Goal: Transaction & Acquisition: Purchase product/service

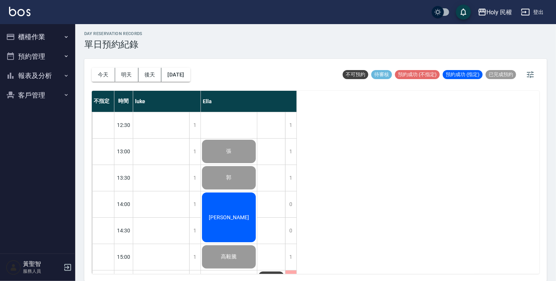
scroll to position [190, 0]
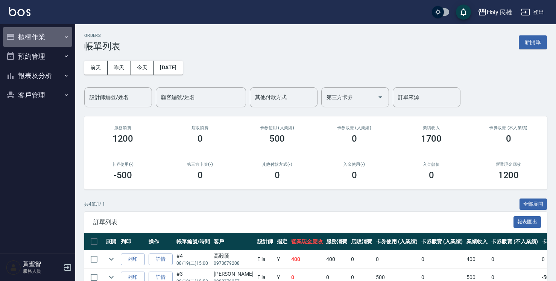
click at [39, 40] on button "櫃檯作業" at bounding box center [37, 37] width 69 height 20
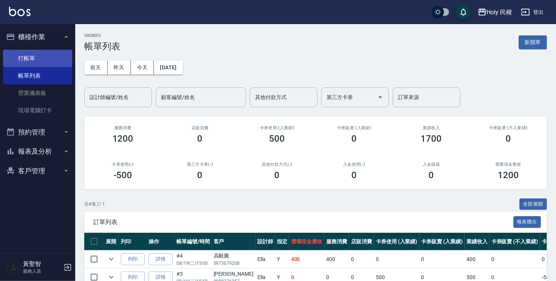
click at [38, 56] on link "打帳單" at bounding box center [37, 58] width 69 height 17
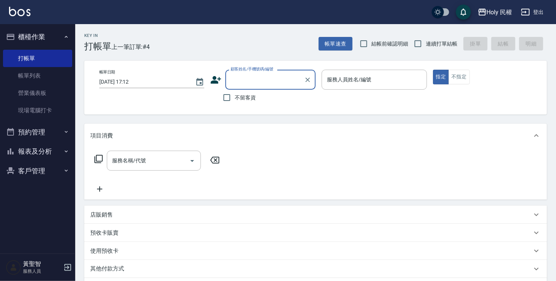
click at [217, 78] on icon at bounding box center [215, 79] width 11 height 11
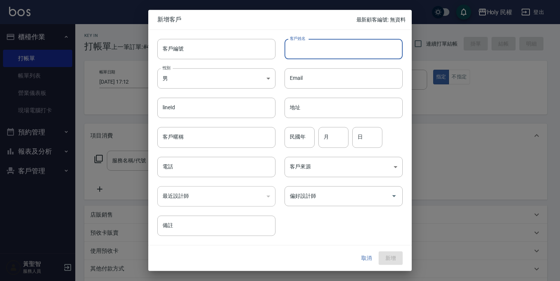
click at [317, 52] on input "客戶姓名" at bounding box center [343, 49] width 118 height 20
type input "c"
type input "[PERSON_NAME]"
click at [188, 166] on input "電話" at bounding box center [216, 167] width 118 height 20
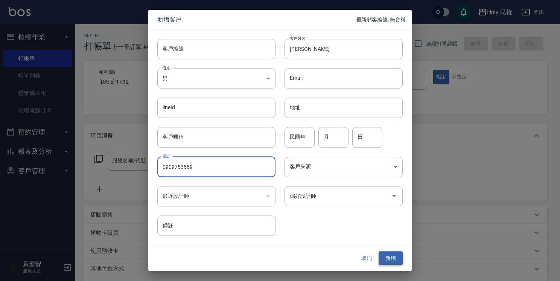
type input "0909753559"
click at [391, 258] on button "新增" at bounding box center [390, 258] width 24 height 14
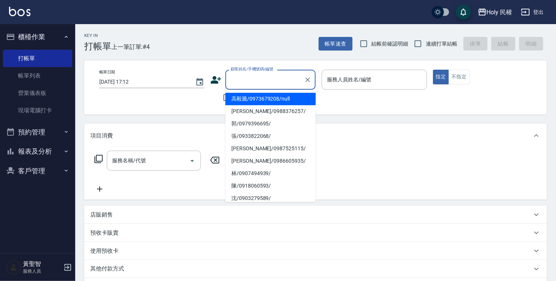
click at [269, 84] on input "顧客姓名/手機號碼/編號" at bounding box center [265, 79] width 72 height 13
type input "c"
click at [263, 99] on li "洪/0909753559/" at bounding box center [270, 99] width 90 height 12
type input "洪/0909753559/"
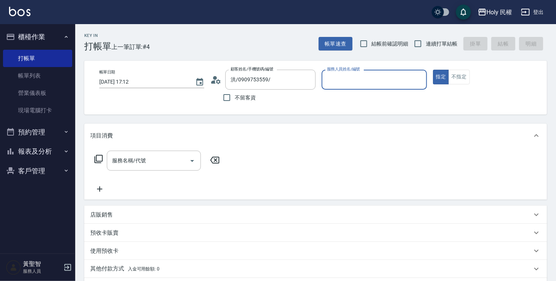
click at [356, 77] on input "服務人員姓名/編號" at bounding box center [374, 79] width 98 height 13
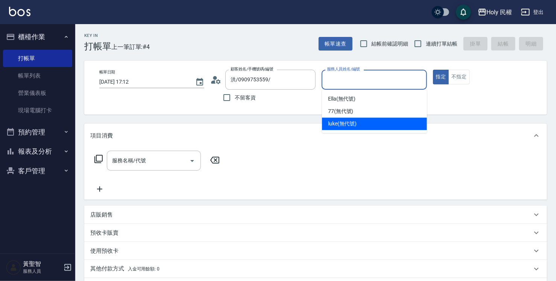
click at [343, 128] on div "luke (無代號)" at bounding box center [374, 123] width 105 height 12
type input "luke(無代號)"
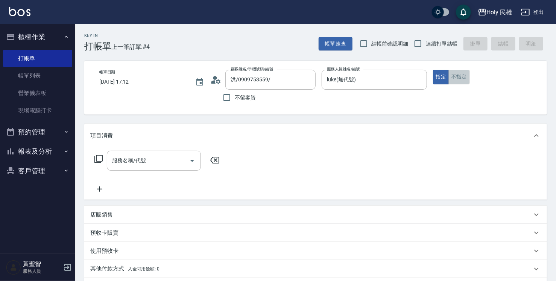
click at [462, 74] on button "不指定" at bounding box center [458, 77] width 21 height 15
click at [127, 162] on div "服務名稱/代號 服務名稱/代號" at bounding box center [154, 160] width 94 height 20
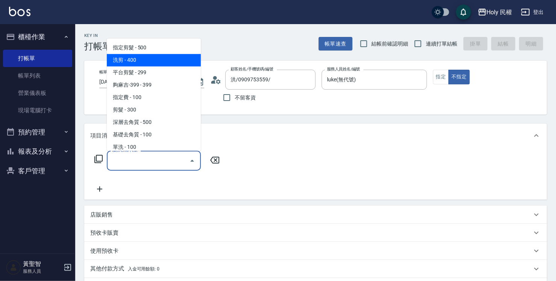
click at [136, 59] on span "洗剪 - 400" at bounding box center [154, 60] width 94 height 12
type input "洗剪(3)"
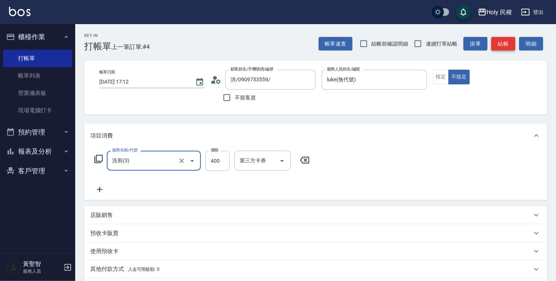
click at [501, 43] on button "結帳" at bounding box center [503, 44] width 24 height 14
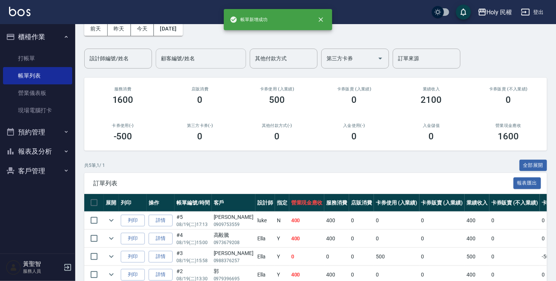
scroll to position [94, 0]
